Goal: Transaction & Acquisition: Purchase product/service

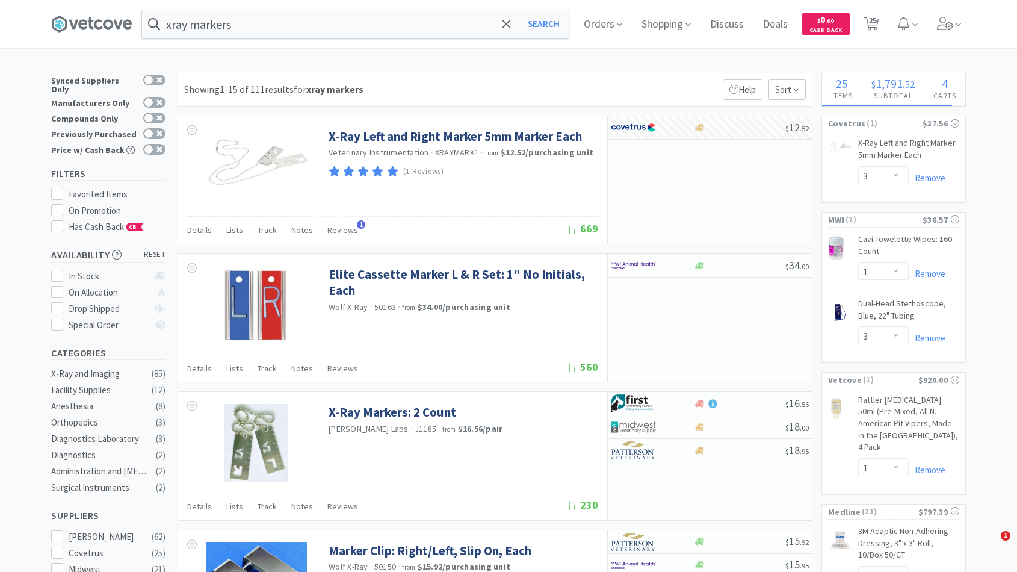
select select "3"
select select "1"
select select "3"
select select "1"
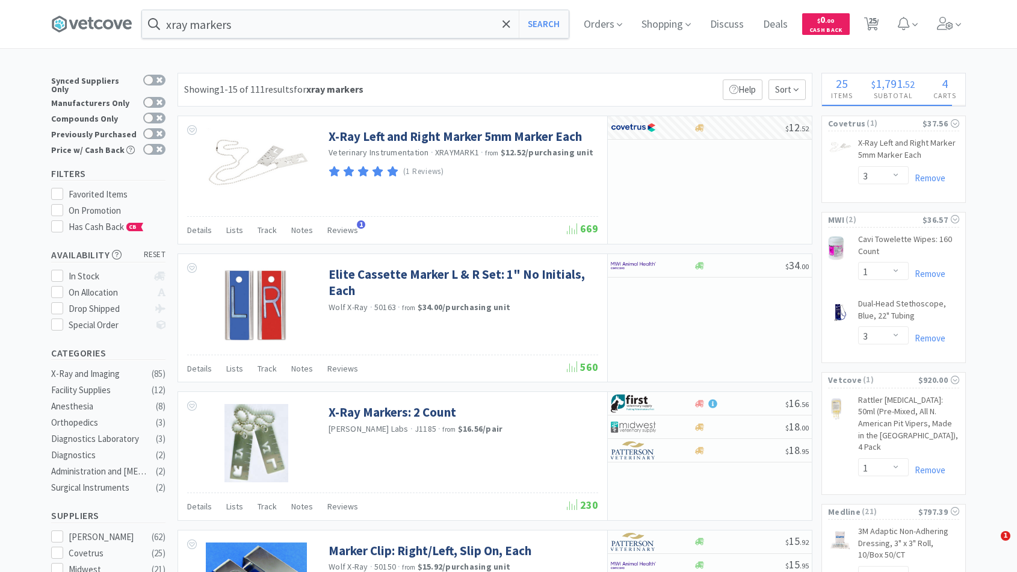
select select "1"
select select "2"
select select "1"
select select "10"
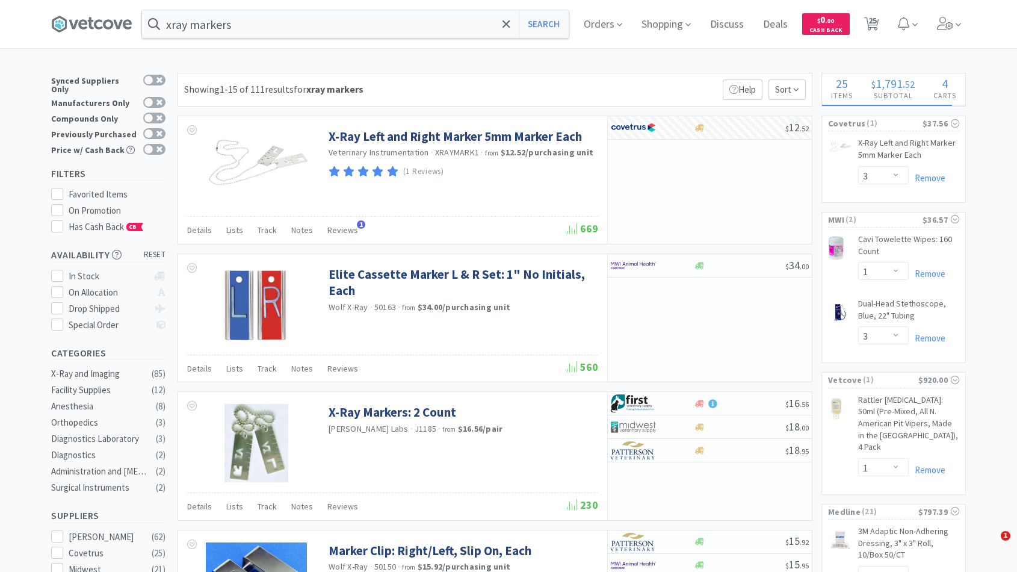
select select "10"
select select "1"
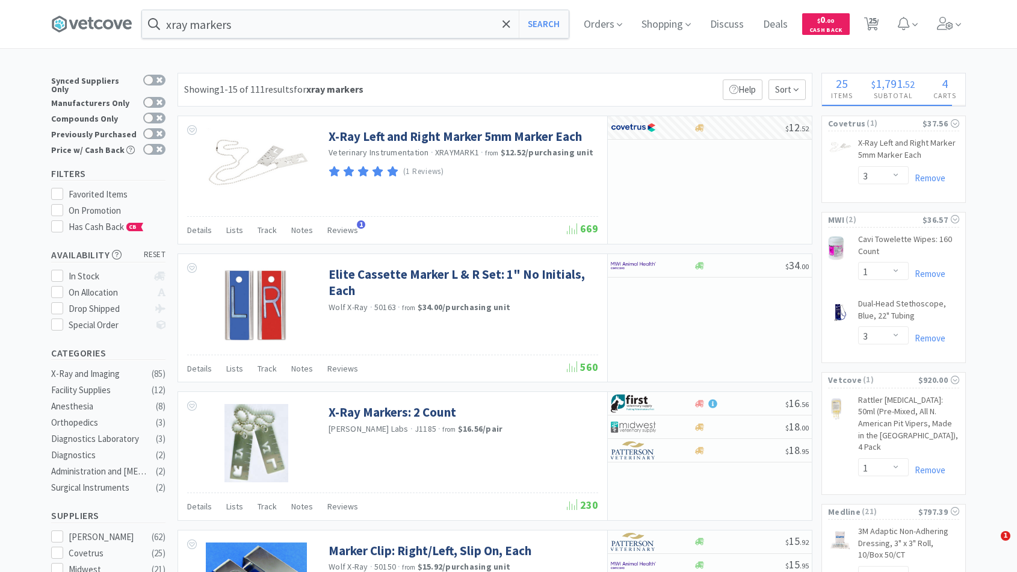
select select "1"
select select "4"
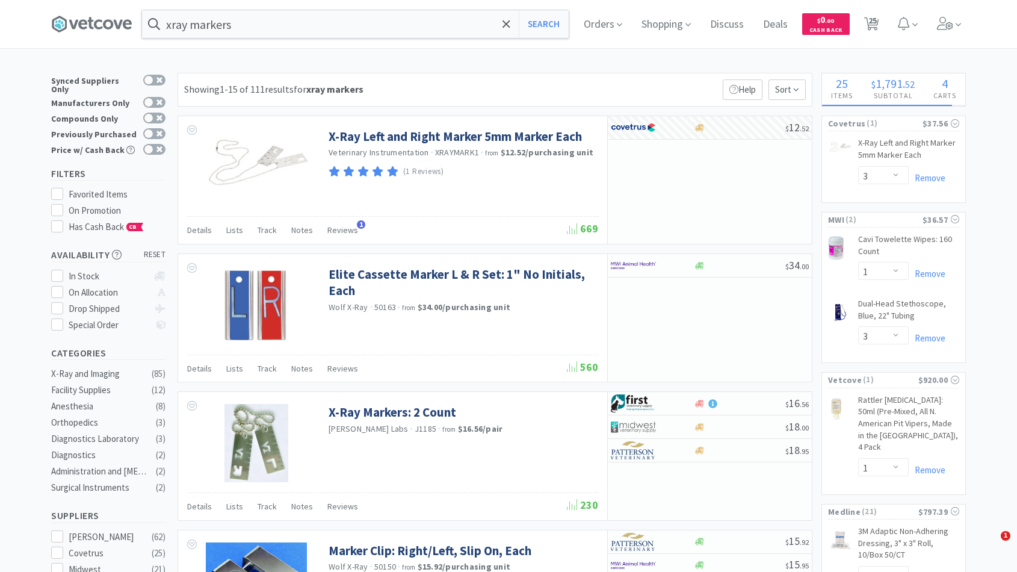
select select "1"
select select "10"
select select "4"
select select "2"
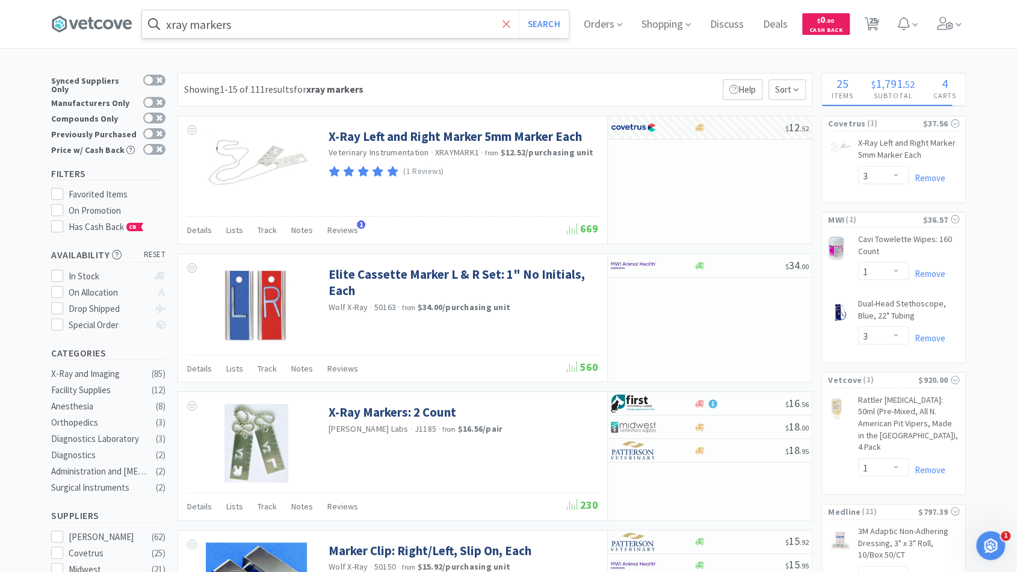
click at [511, 22] on icon at bounding box center [507, 24] width 8 height 12
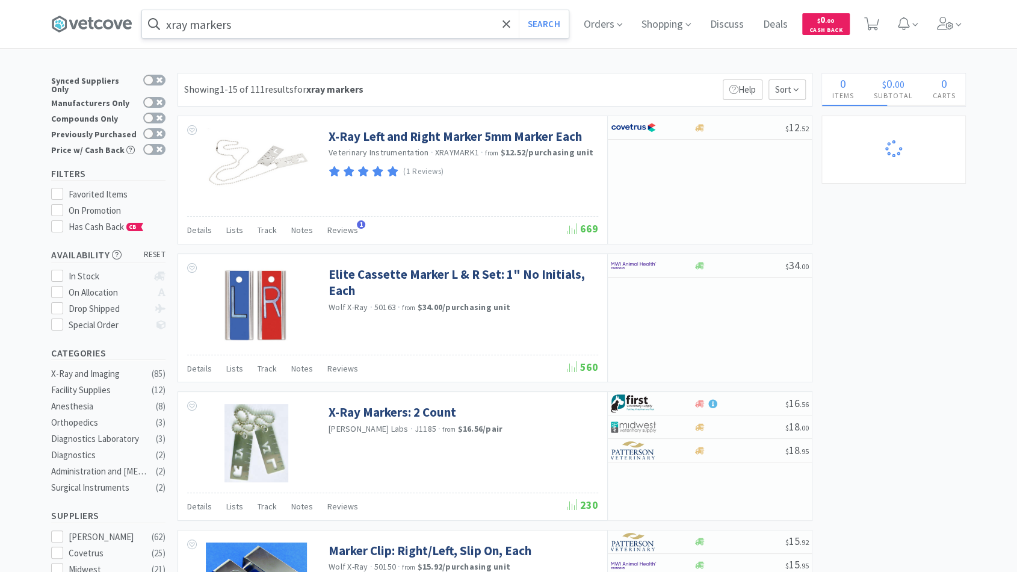
select select "1"
click at [511, 28] on icon at bounding box center [507, 24] width 8 height 12
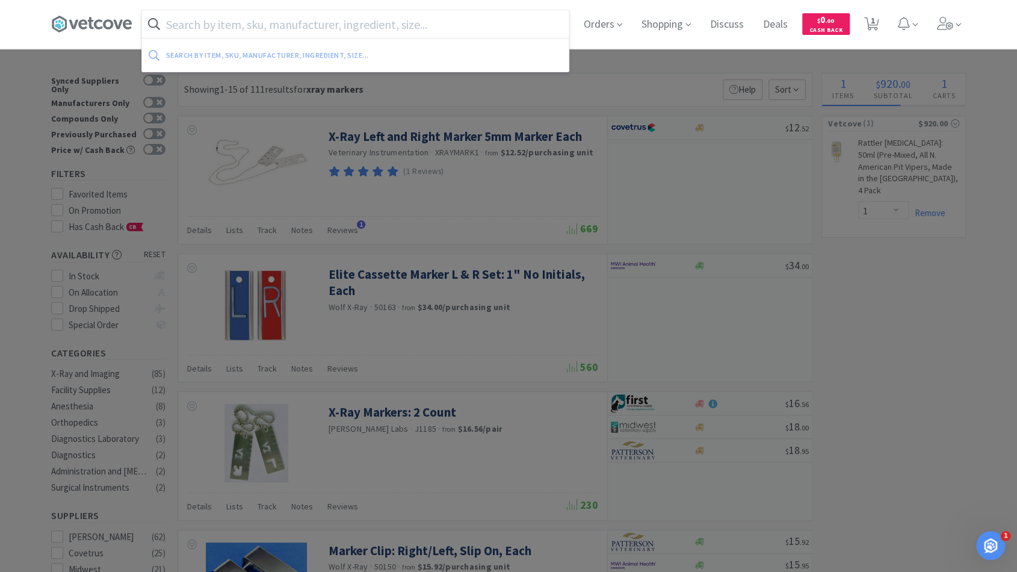
click at [486, 22] on input "text" at bounding box center [355, 24] width 427 height 28
click at [478, 24] on input "text" at bounding box center [355, 24] width 427 height 28
paste input "l"
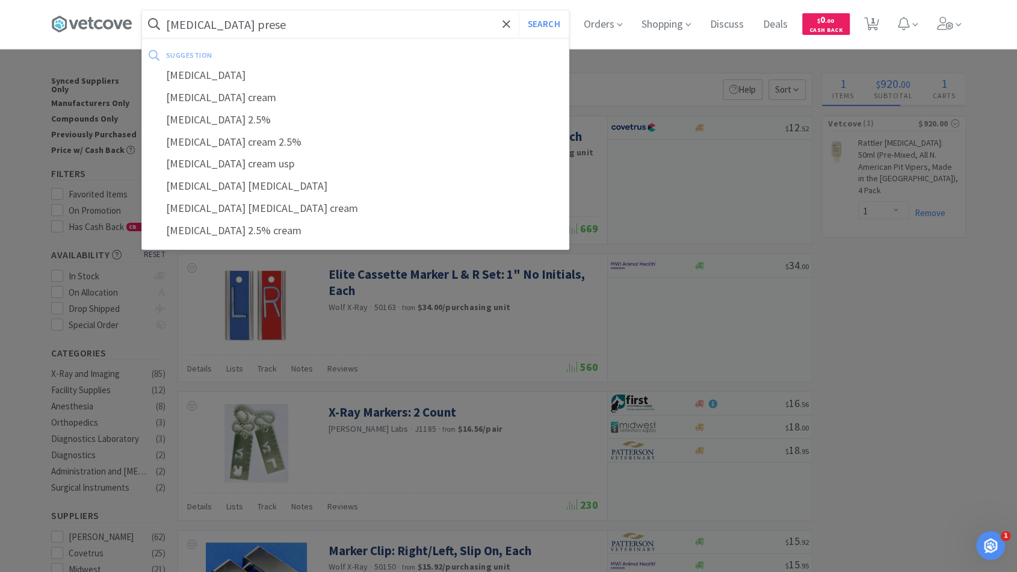
type input "lidocaine preser"
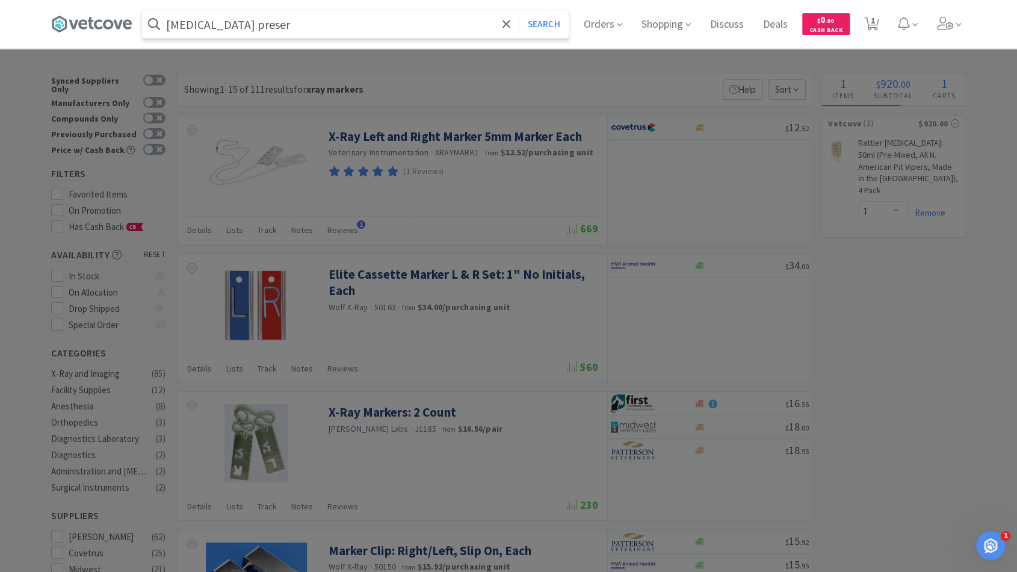
select select "1"
select select "3"
select select "1"
select select "3"
type input "lidocaine preservative free"
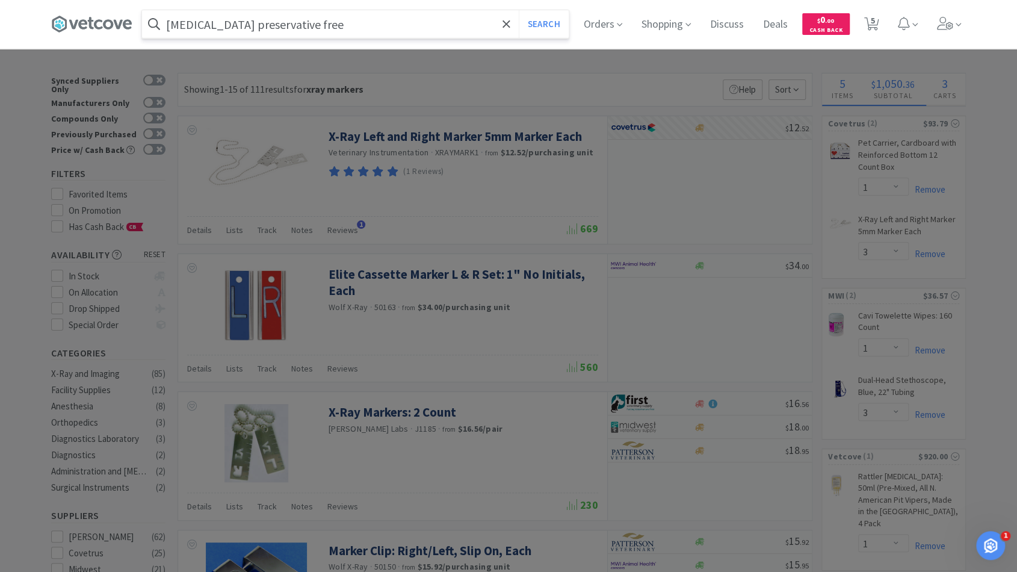
click at [519, 10] on button "Search" at bounding box center [544, 24] width 50 height 28
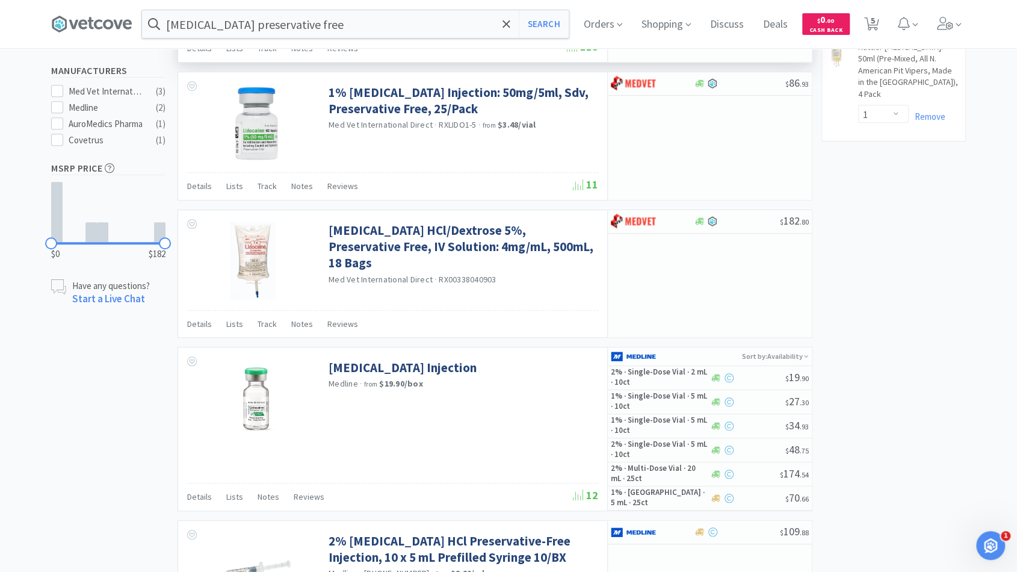
scroll to position [428, 0]
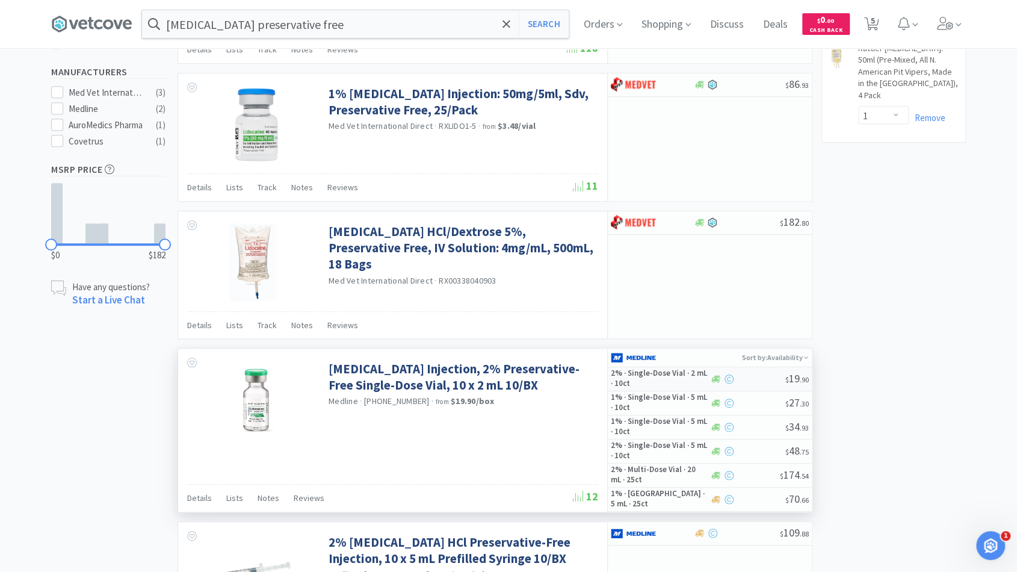
click at [673, 377] on h5 "2% · Single-Dose Vial · 2 mL · 10ct" at bounding box center [659, 378] width 96 height 20
select select "1"
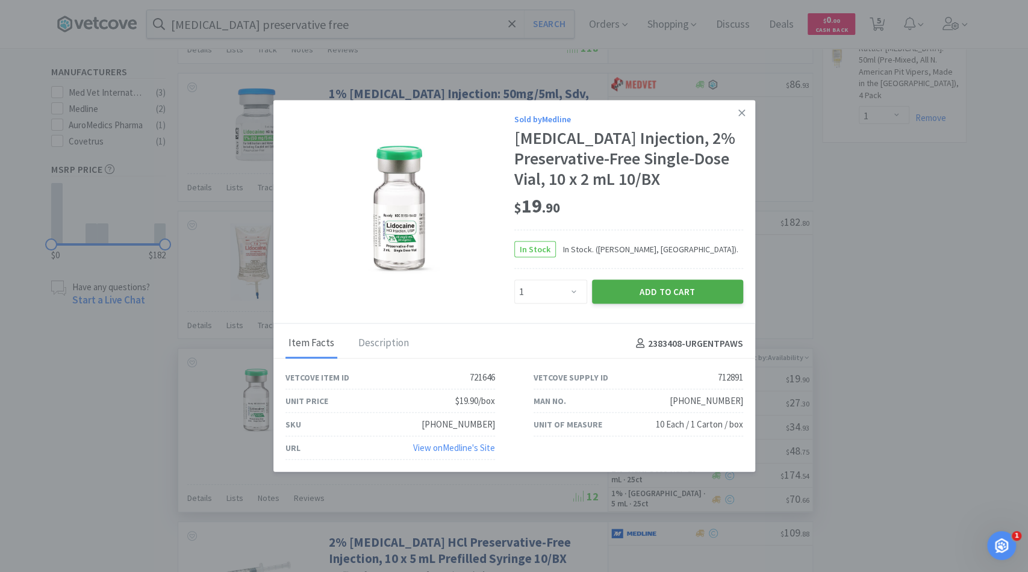
click at [653, 303] on button "Add to Cart" at bounding box center [667, 291] width 151 height 24
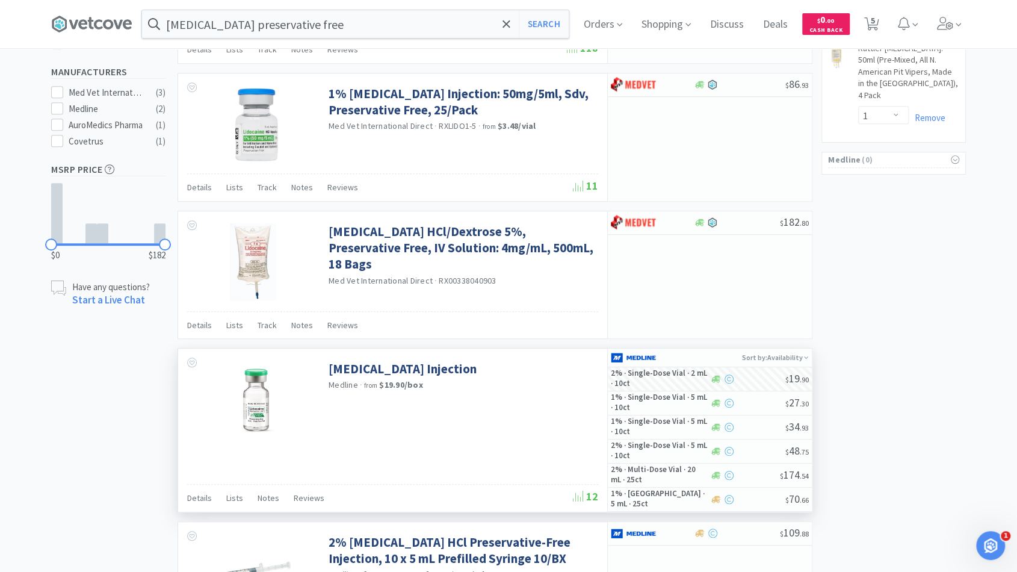
select select "1"
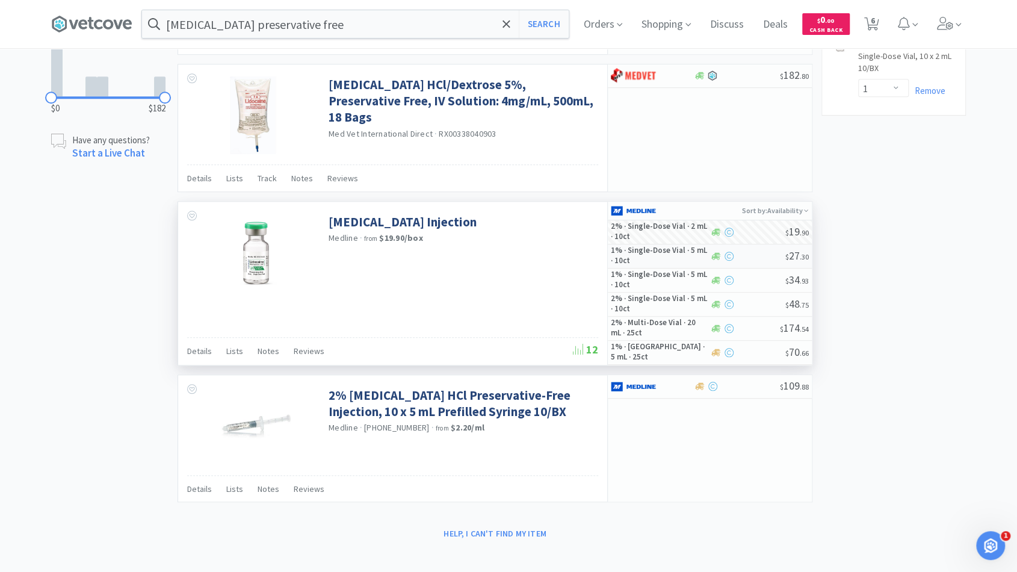
scroll to position [0, 0]
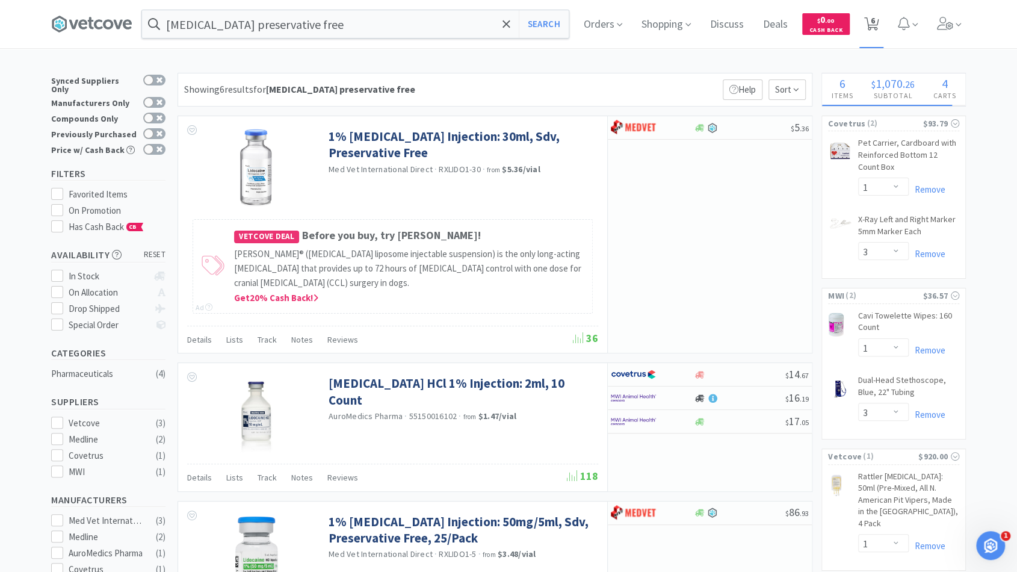
click at [875, 27] on span "6" at bounding box center [873, 20] width 4 height 48
select select "1"
select select "3"
select select "1"
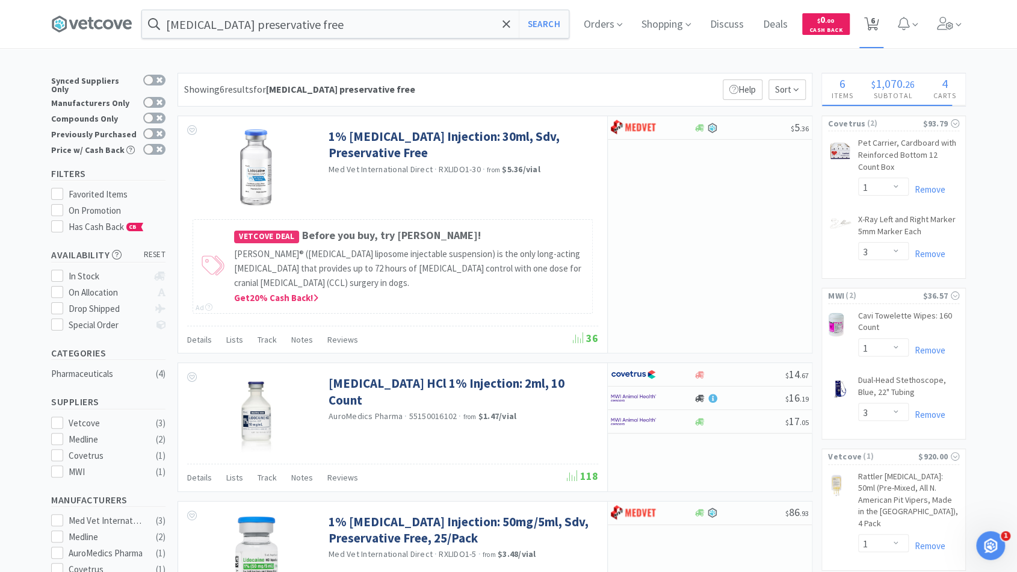
select select "3"
select select "1"
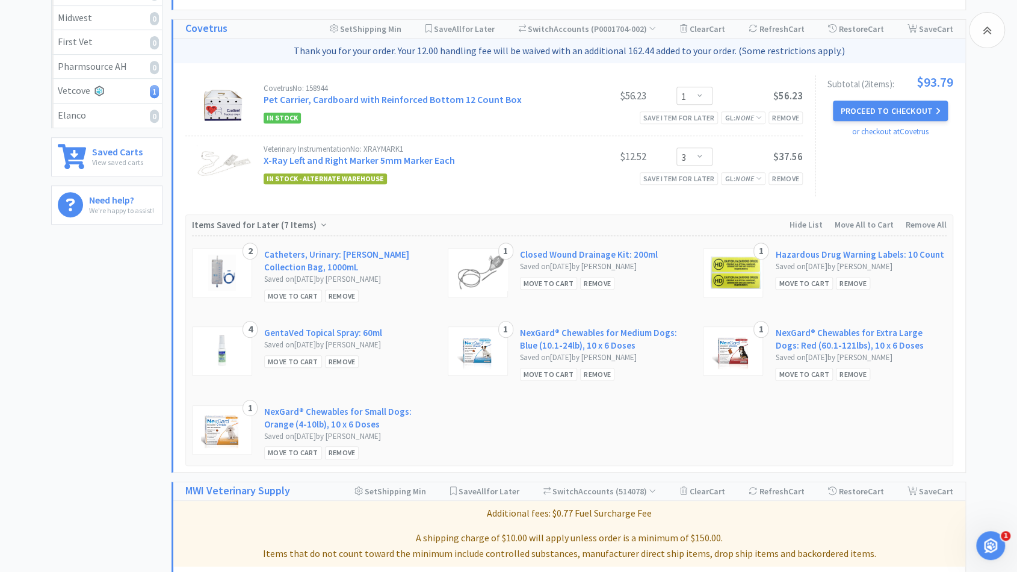
scroll to position [309, 0]
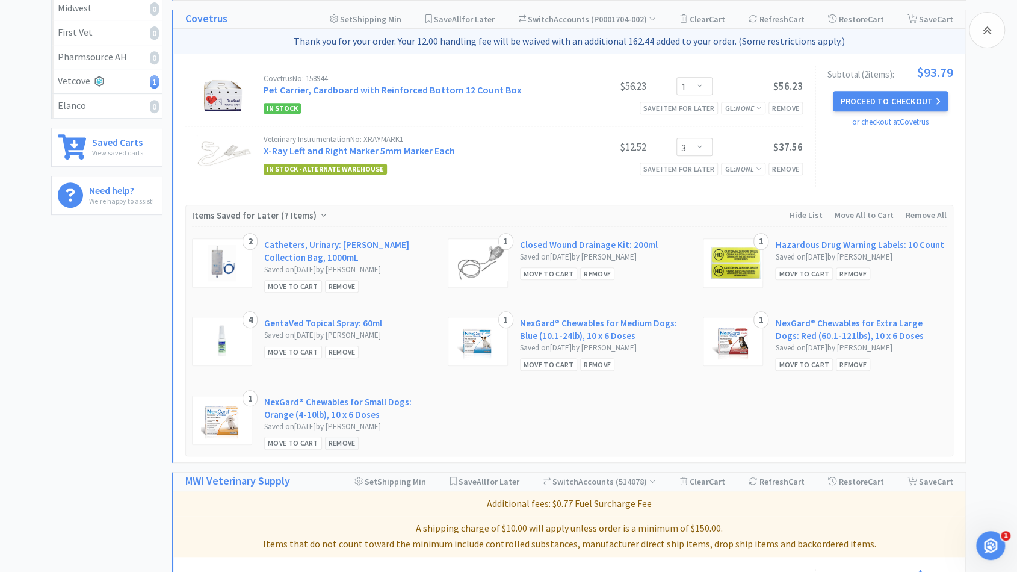
click at [337, 445] on div "Remove" at bounding box center [342, 442] width 34 height 13
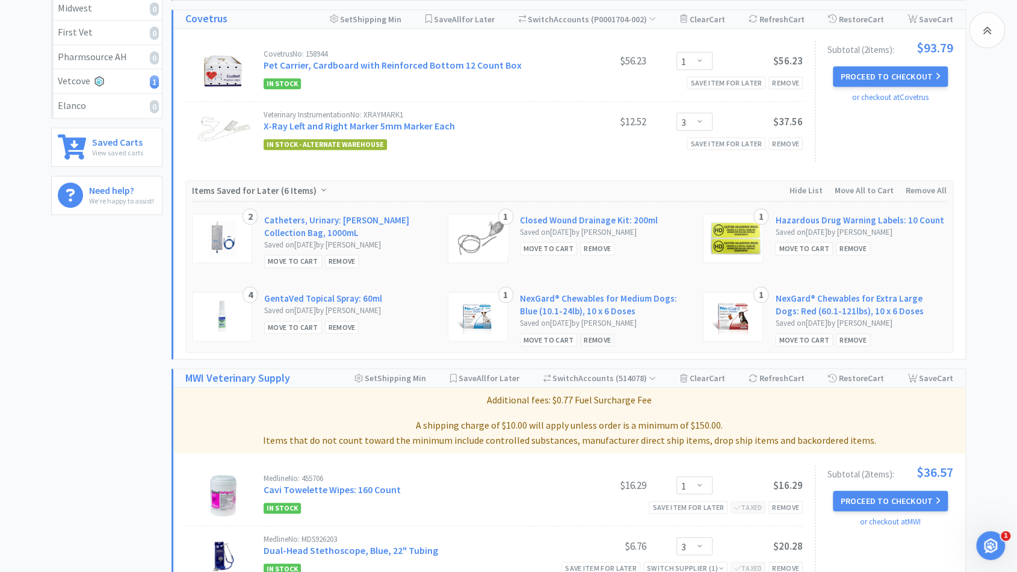
click at [603, 341] on div "Remove" at bounding box center [597, 340] width 34 height 13
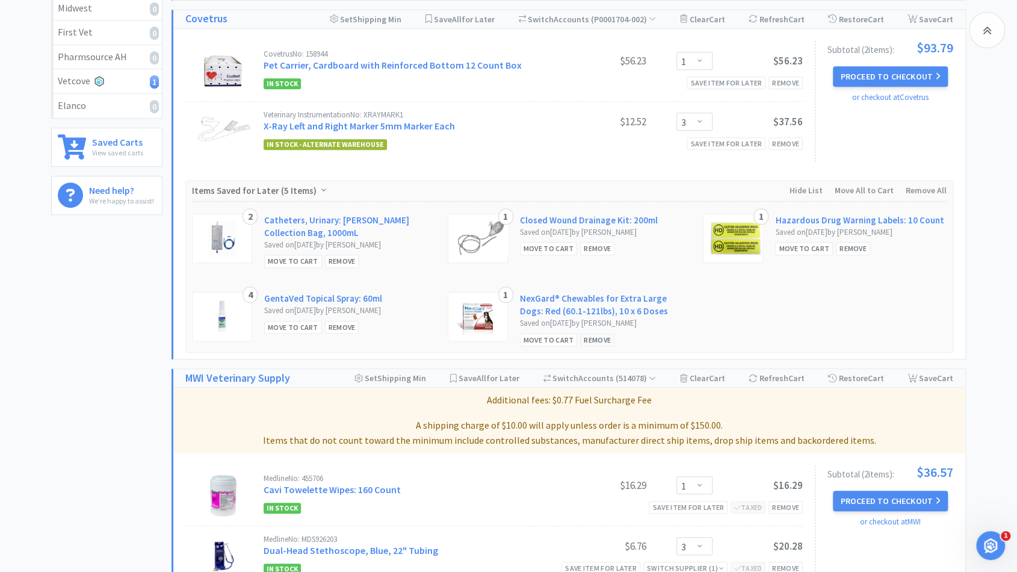
click at [606, 340] on div "Remove" at bounding box center [597, 340] width 34 height 13
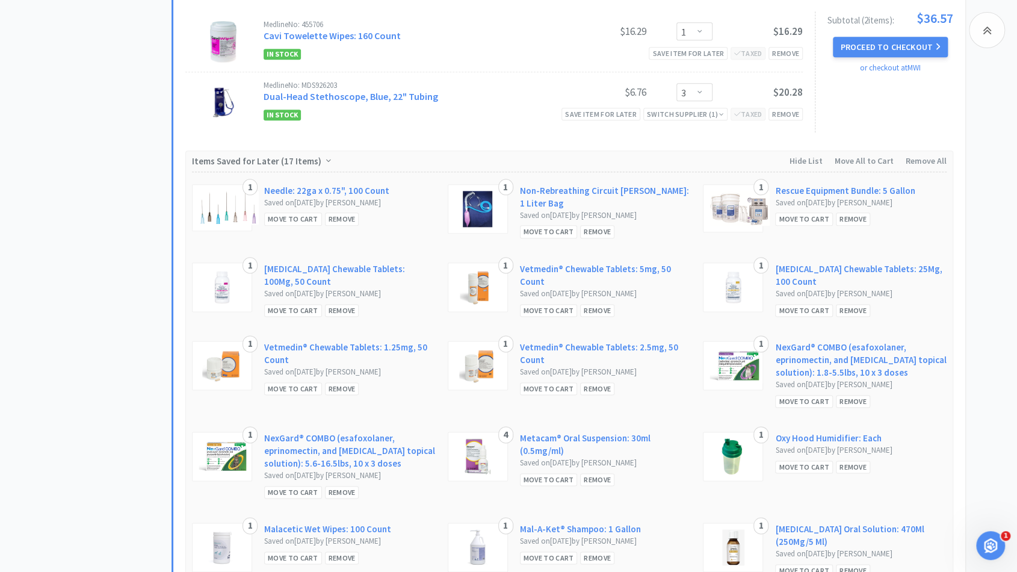
scroll to position [757, 0]
drag, startPoint x: 428, startPoint y: 340, endPoint x: 320, endPoint y: 404, distance: 125.8
click at [320, 404] on div "1 Needle: 22ga x 0.75", 100 Count Saved on August 8th, 2025 by Cassie Knapp Mov…" at bounding box center [569, 415] width 755 height 485
click at [341, 390] on div "Remove" at bounding box center [342, 389] width 34 height 13
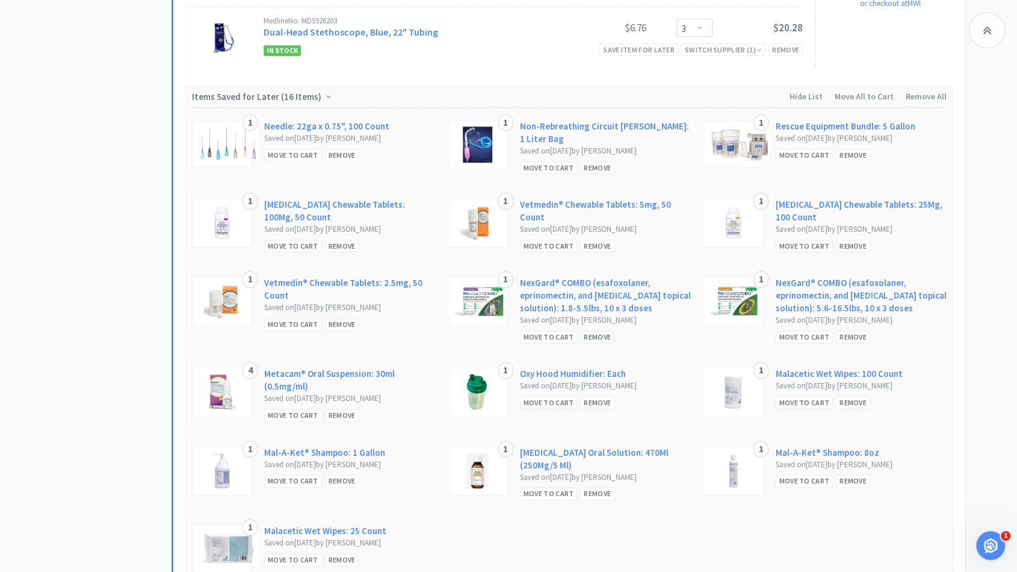
click at [598, 334] on div "Remove" at bounding box center [597, 337] width 34 height 13
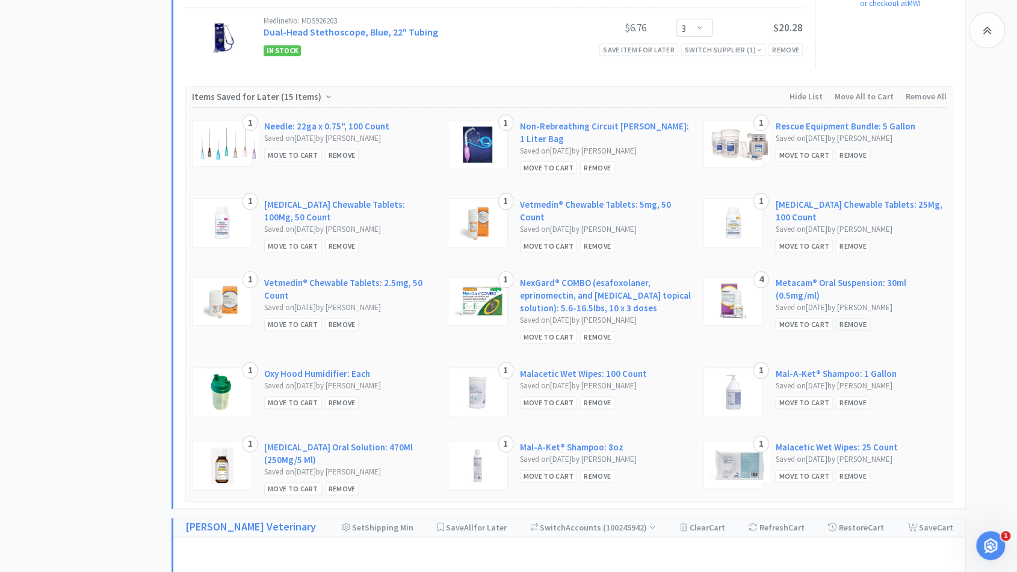
click at [859, 324] on div "Remove" at bounding box center [853, 324] width 34 height 13
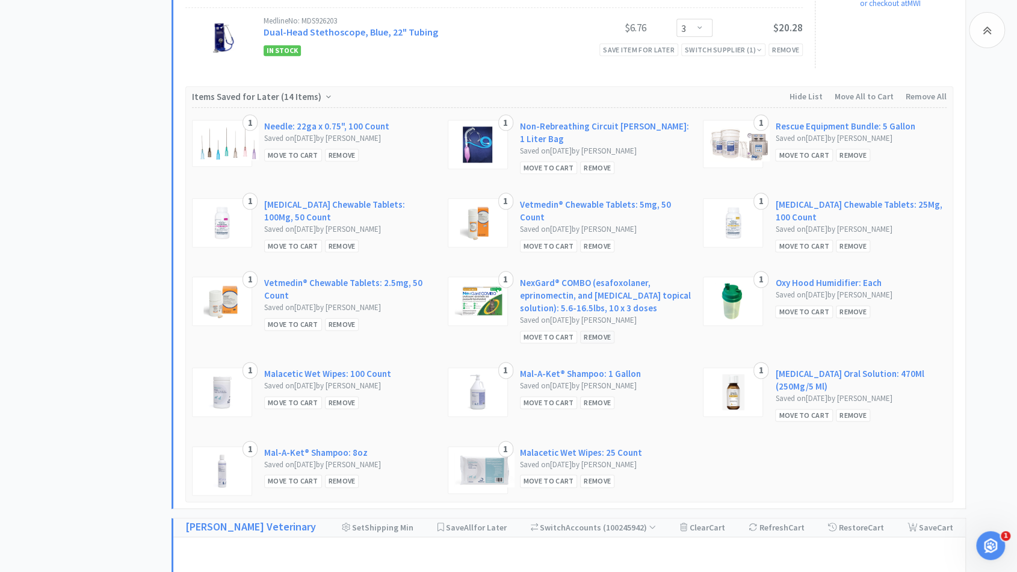
click at [603, 331] on div "Remove" at bounding box center [597, 337] width 34 height 13
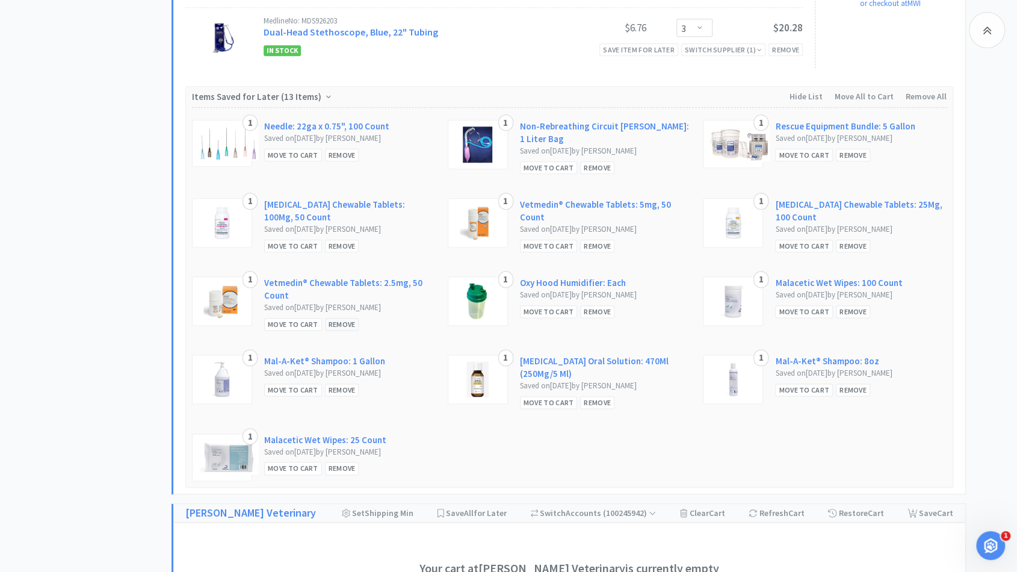
click at [349, 322] on div "Remove" at bounding box center [342, 324] width 34 height 13
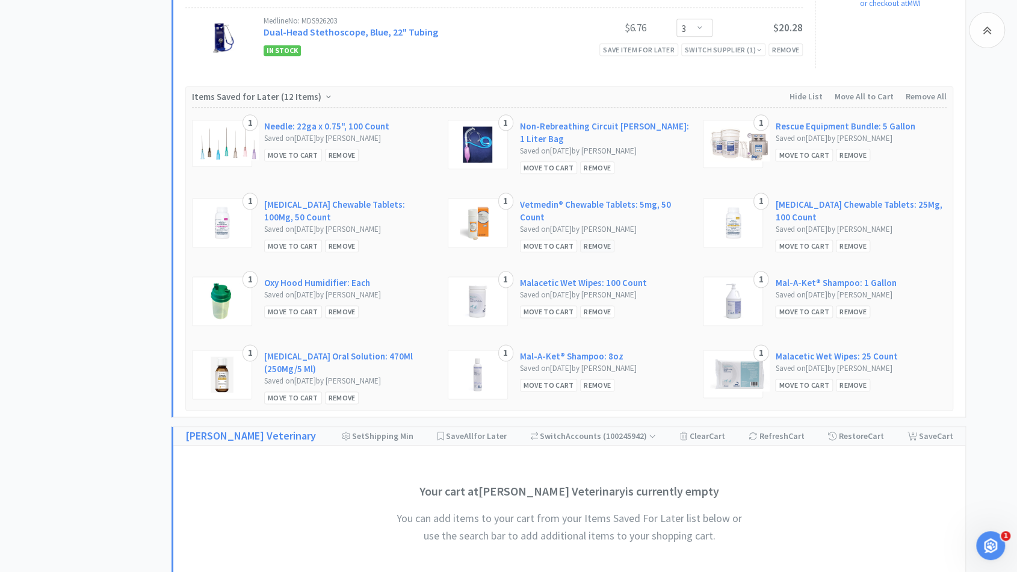
click at [594, 240] on div "Remove" at bounding box center [597, 246] width 34 height 13
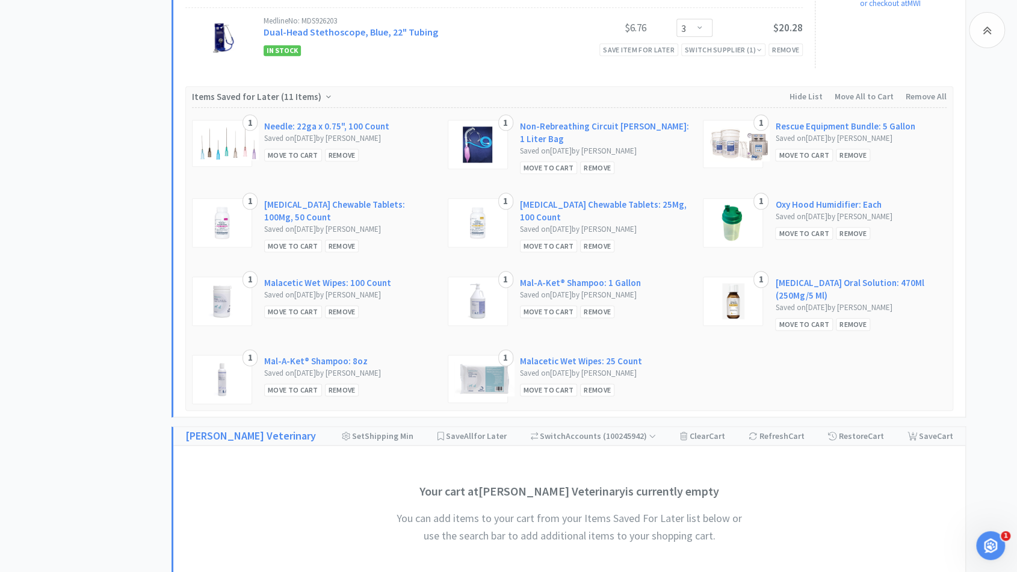
click at [0, 11] on div "All Carts 6 Items $ 1,070 . 26 Subtotal 4 Carts How It Works All Carts 6 Zoetis…" at bounding box center [508, 389] width 1017 height 2146
